Goal: Task Accomplishment & Management: Complete application form

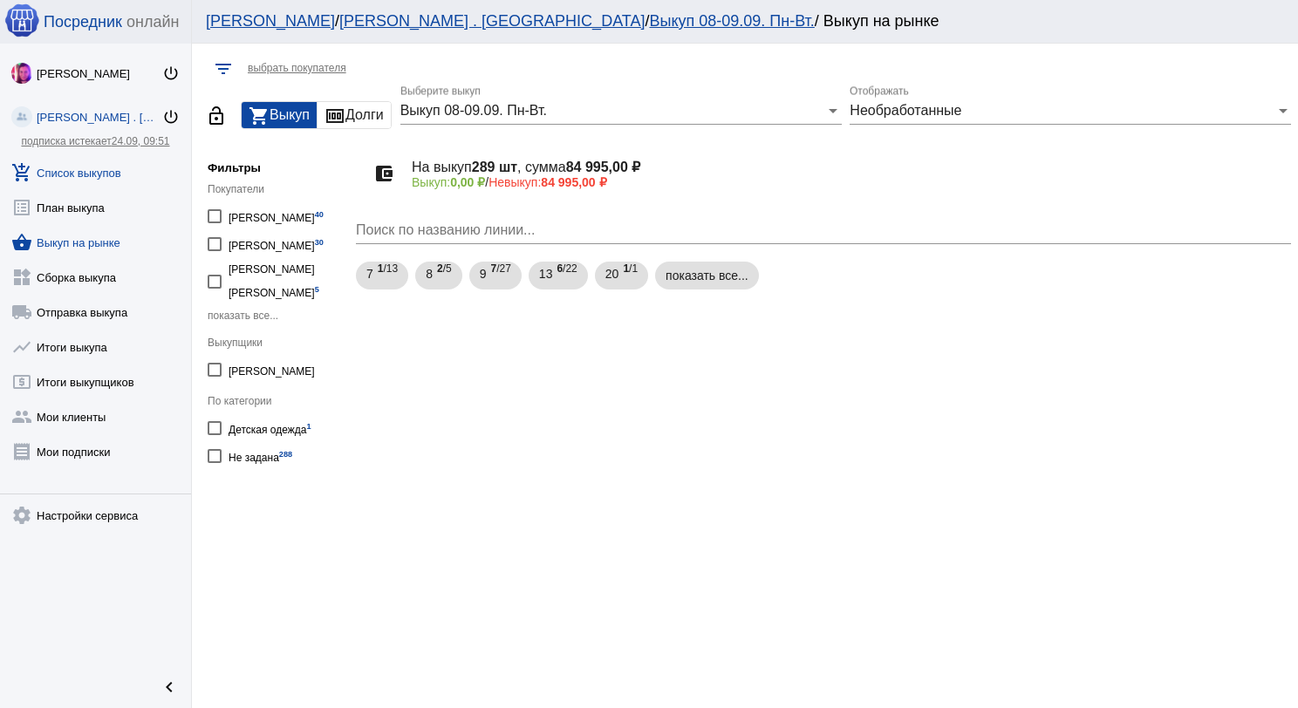
click at [99, 174] on link "add_shopping_cart Список выкупов" at bounding box center [95, 169] width 191 height 35
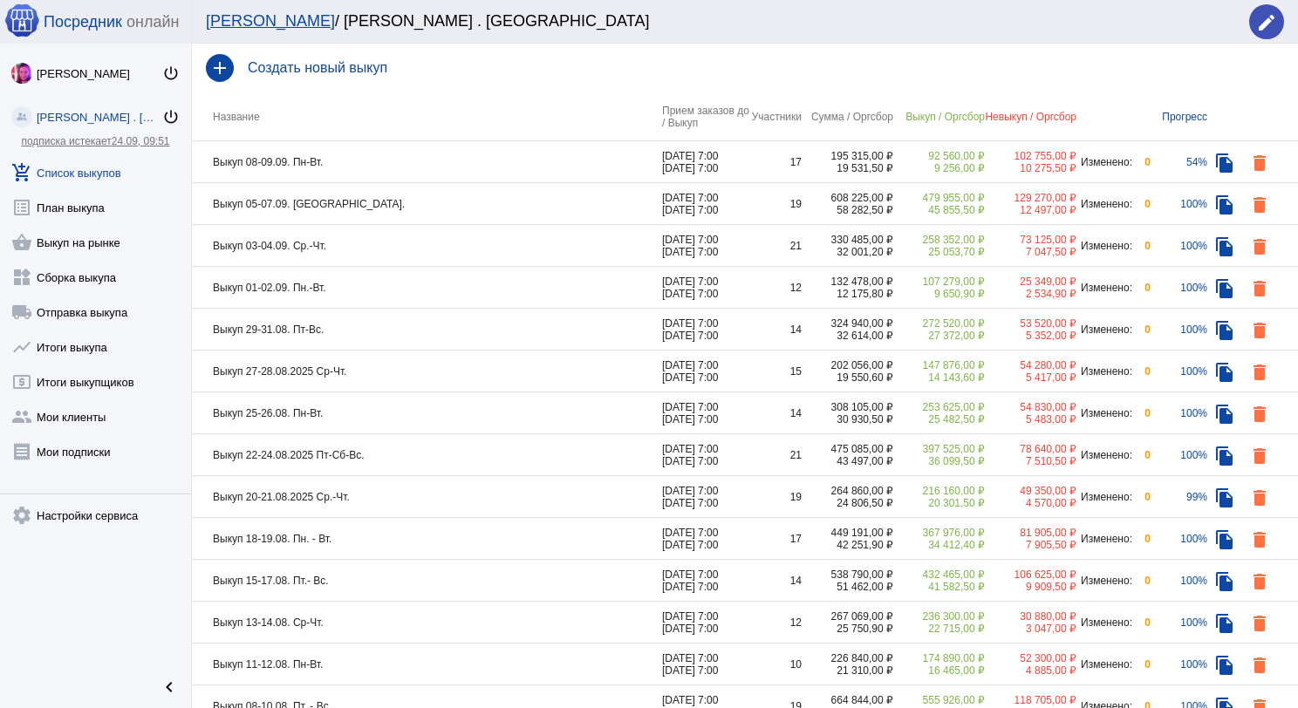
click at [353, 75] on h4 "Создать новый выкуп" at bounding box center [766, 68] width 1036 height 16
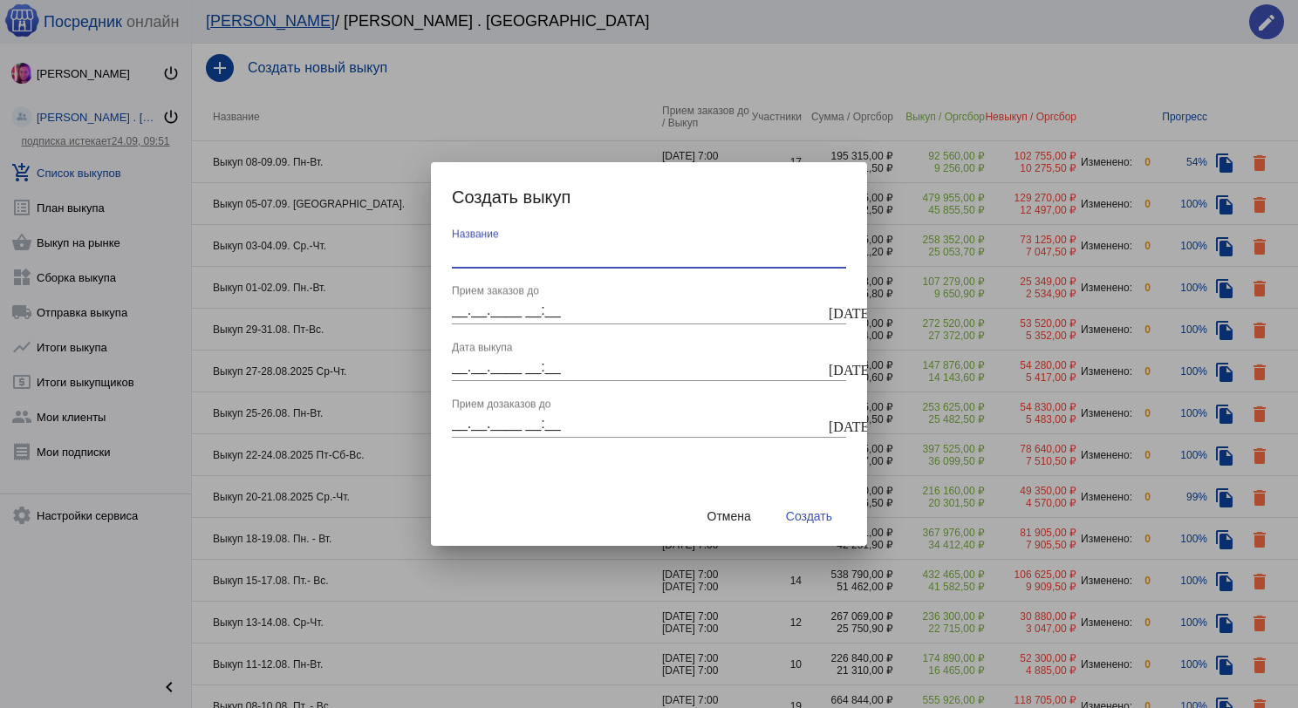
click at [546, 251] on input "Название" at bounding box center [649, 254] width 394 height 16
type input "Выкуп 10-11.09. Вт.-Ср."
click at [458, 314] on input "__.__.____ __:__" at bounding box center [638, 311] width 373 height 16
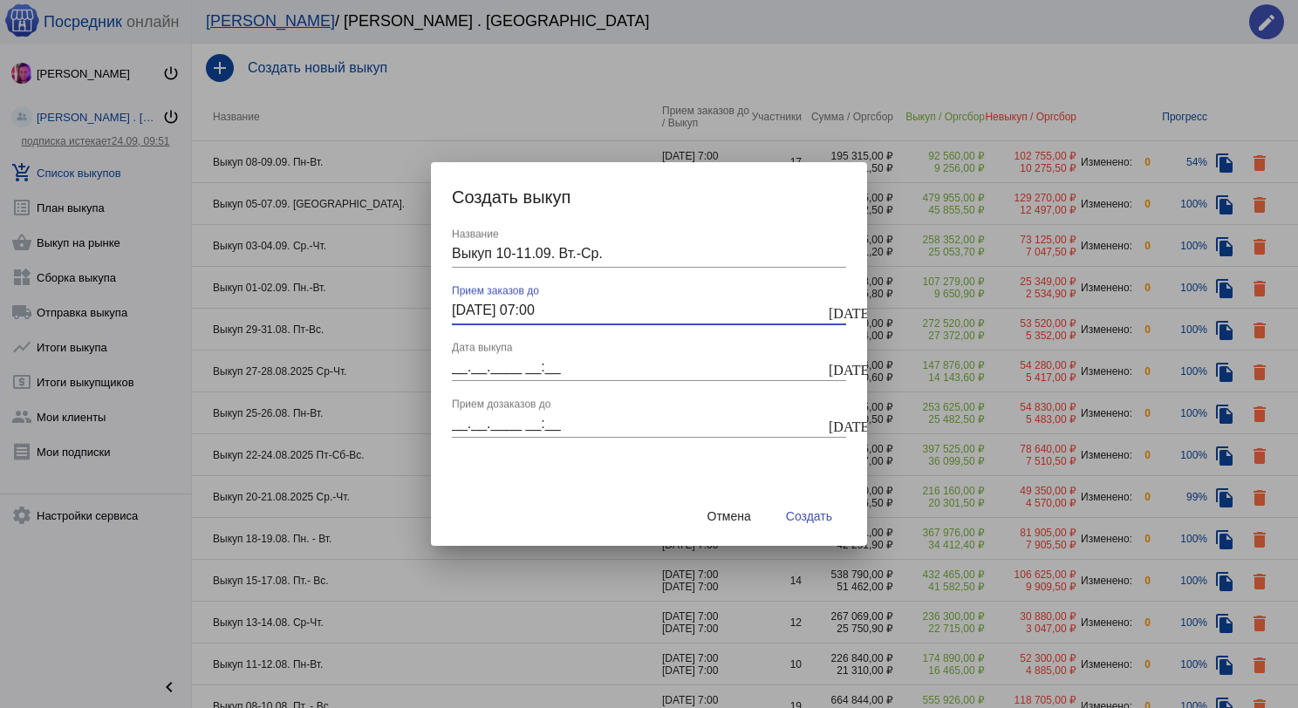
type input "[DATE] 07:00"
click at [449, 364] on div "Выкуп 10-11.09. Вт.-Ср. Название [DATE] 07:00 [DATE] 07:00 Прием заказов до [DA…" at bounding box center [649, 358] width 436 height 258
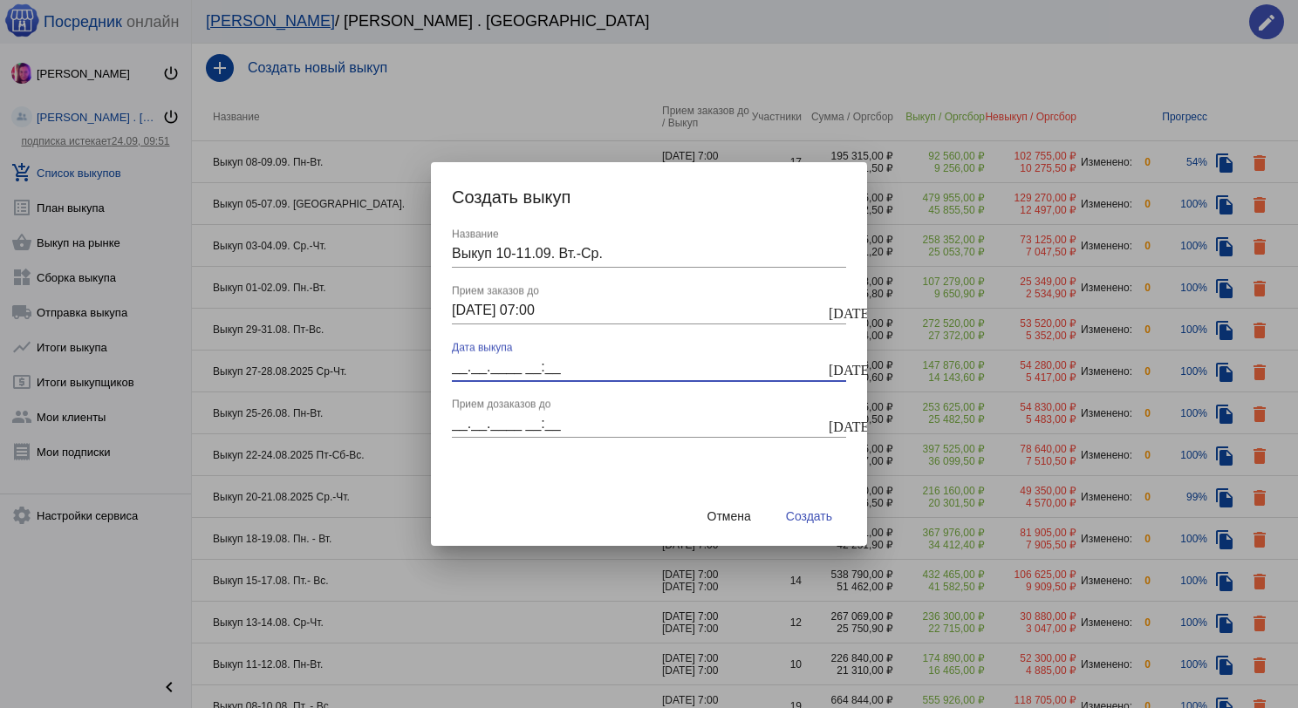
click at [459, 365] on input "__.__.____ __:__" at bounding box center [638, 367] width 373 height 16
type input "[DATE] 07:00"
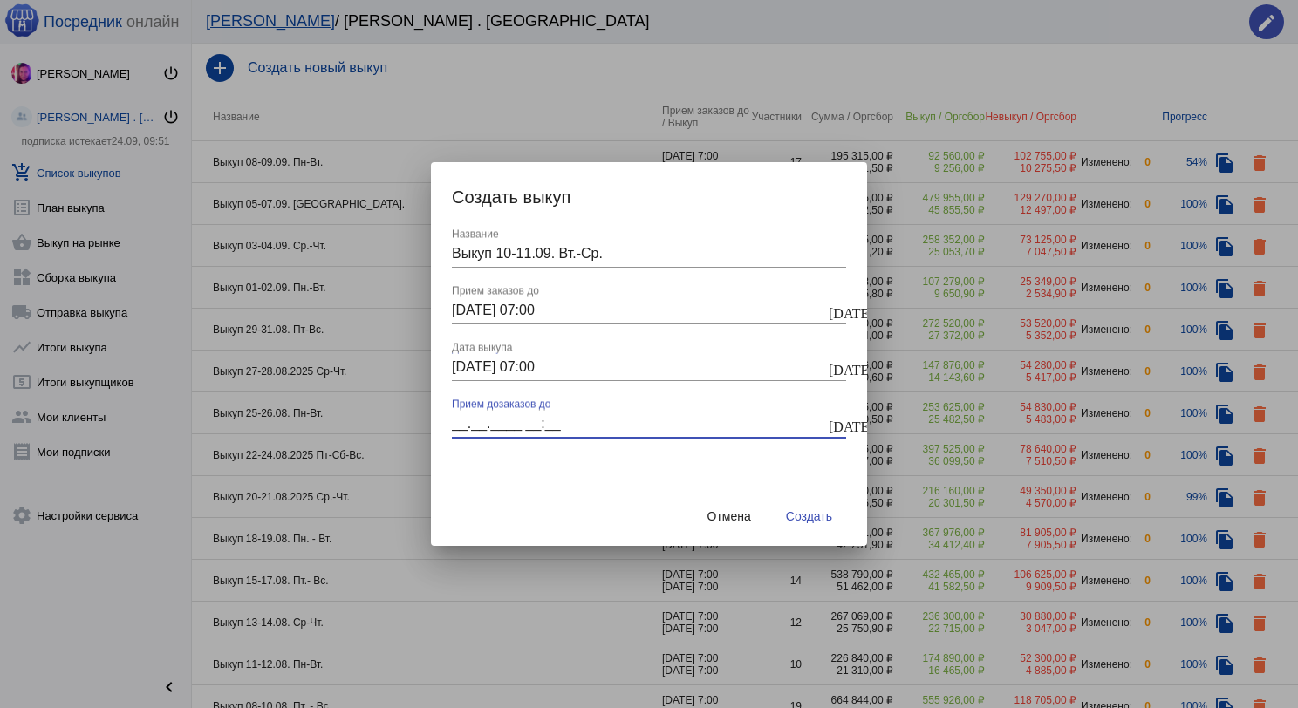
click at [461, 420] on input "__.__.____ __:__" at bounding box center [638, 424] width 373 height 16
type input "[DATE] 07:00"
click at [810, 529] on button "Создать" at bounding box center [809, 516] width 74 height 31
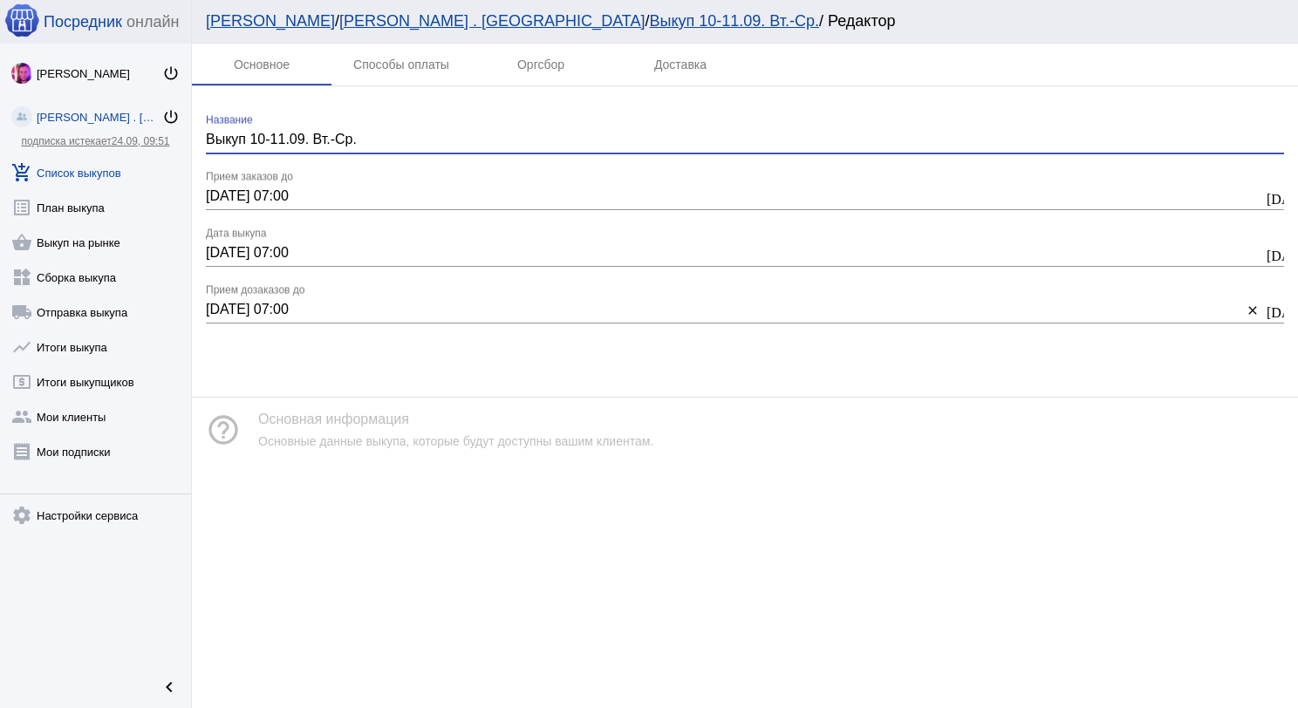
click at [366, 140] on input "Выкуп 10-11.09. Вт.-Ср." at bounding box center [745, 140] width 1078 height 16
type input "Выкуп 10-11.09. Ср.-Чт."
click at [105, 176] on link "add_shopping_cart Список выкупов" at bounding box center [95, 169] width 191 height 35
